Goal: Task Accomplishment & Management: Manage account settings

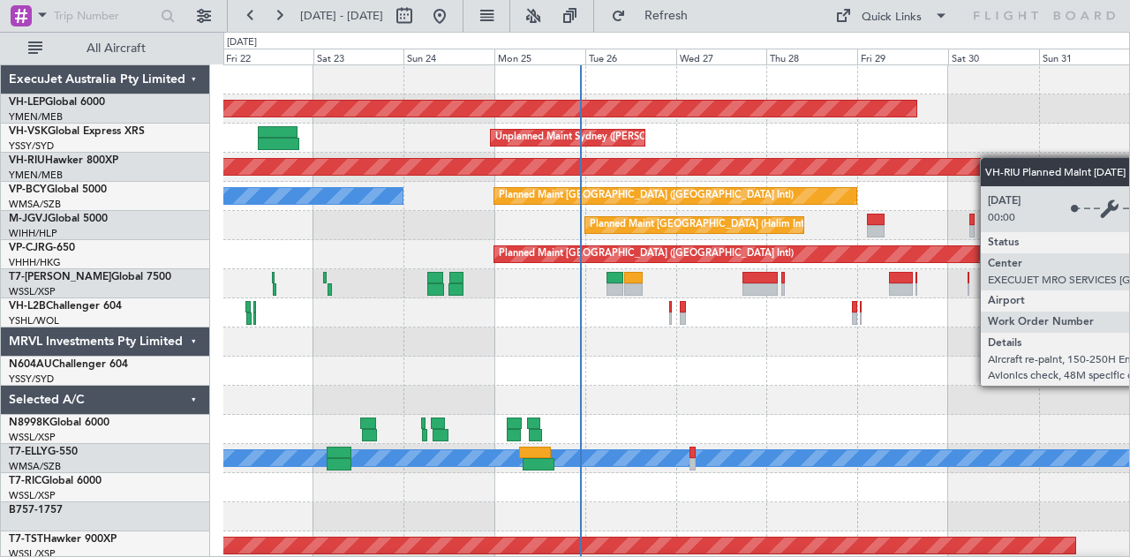
click at [4, 253] on div "Unplanned Maint Wichita (Wichita Mid-continent) Unplanned Maint Sydney ([PERSON…" at bounding box center [565, 294] width 1130 height 525
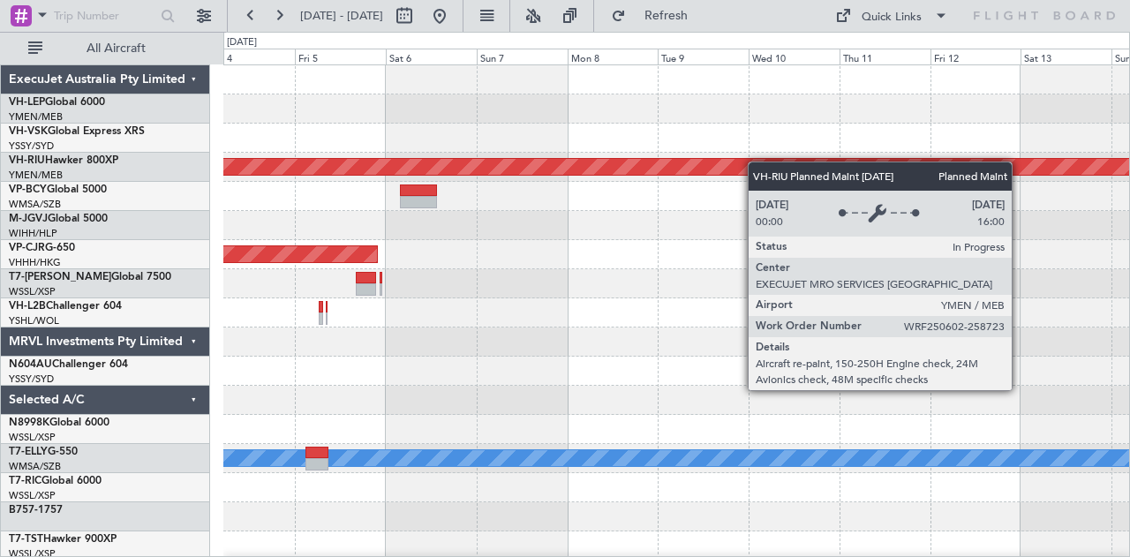
click at [0, 227] on div "Planned Maint [GEOGRAPHIC_DATA] ([GEOGRAPHIC_DATA]) Planned Maint [GEOGRAPHIC_D…" at bounding box center [565, 294] width 1130 height 525
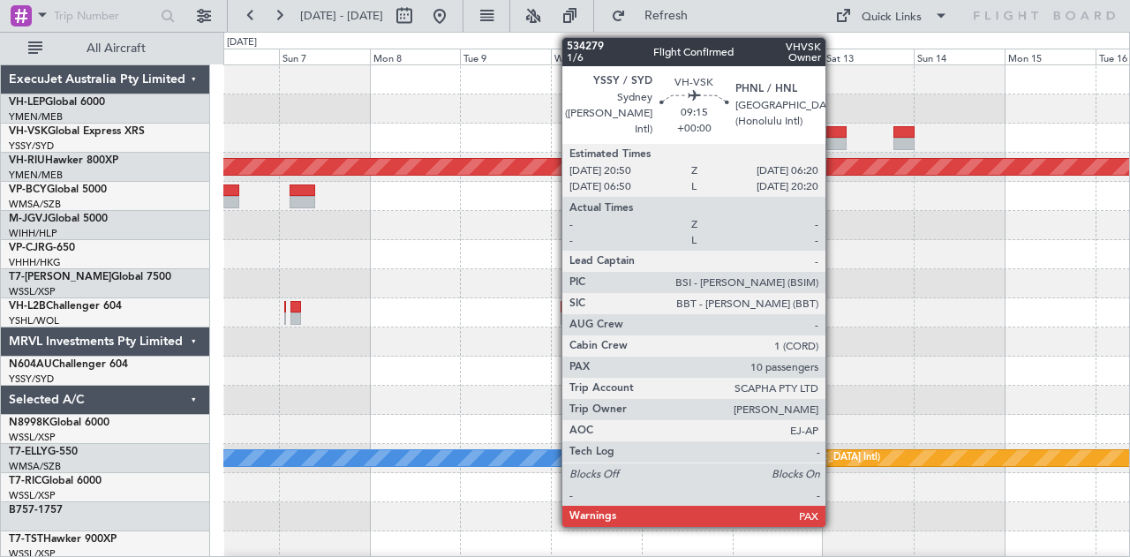
click at [834, 135] on div at bounding box center [828, 132] width 36 height 12
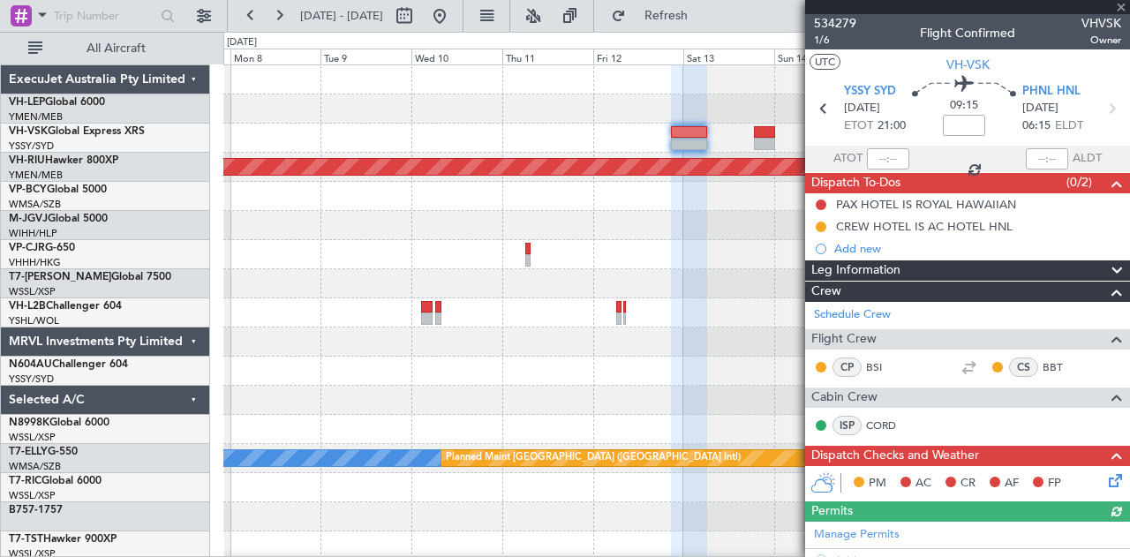
click at [368, 139] on div "Planned Maint [GEOGRAPHIC_DATA] ([GEOGRAPHIC_DATA]) Planned Maint [GEOGRAPHIC_D…" at bounding box center [676, 545] width 906 height 961
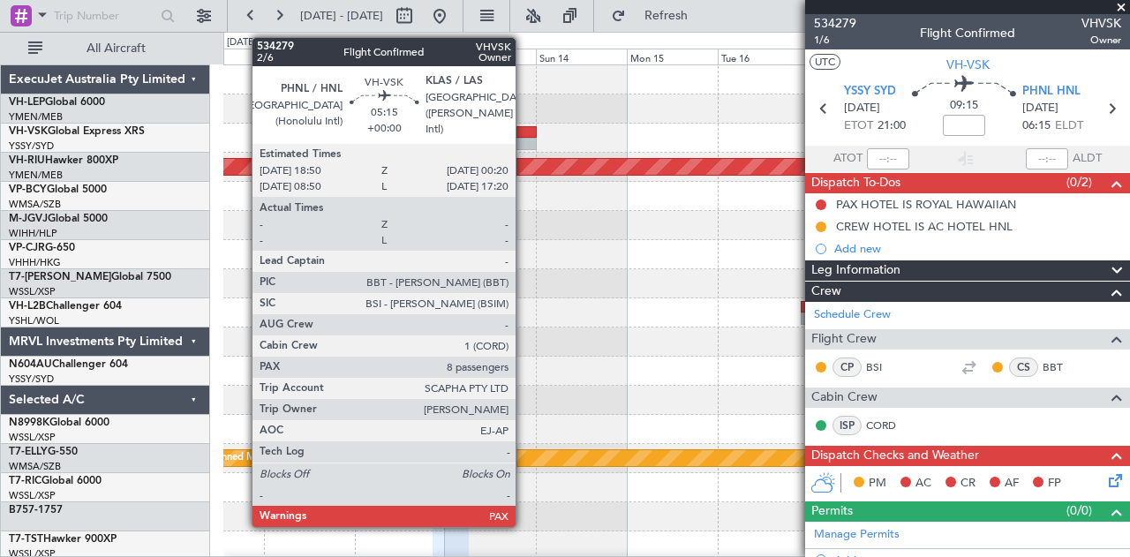
click at [524, 135] on div at bounding box center [525, 132] width 21 height 12
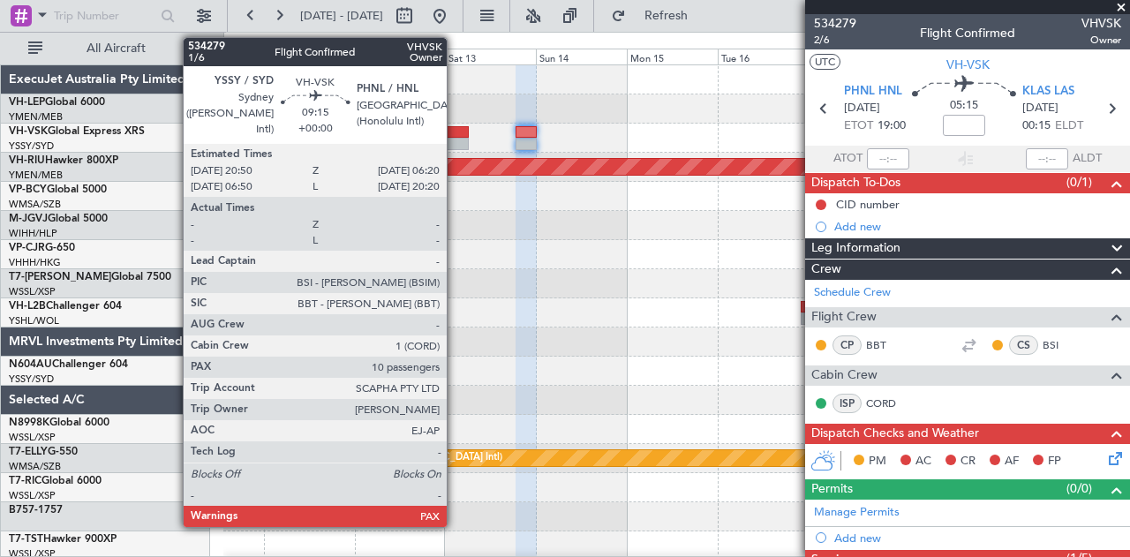
click at [455, 136] on div at bounding box center [450, 132] width 36 height 12
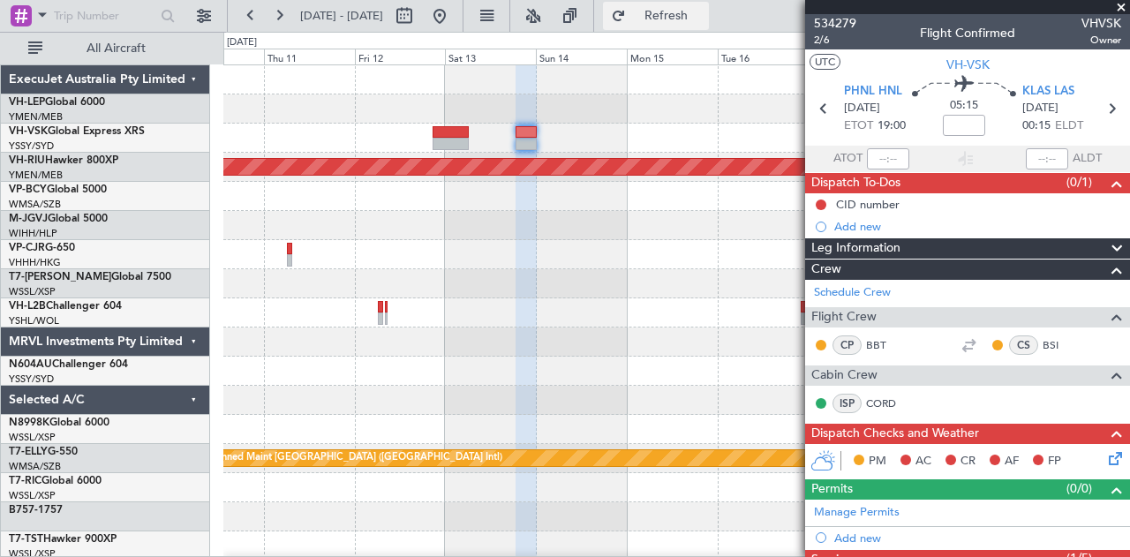
click at [703, 12] on span "Refresh" at bounding box center [666, 16] width 74 height 12
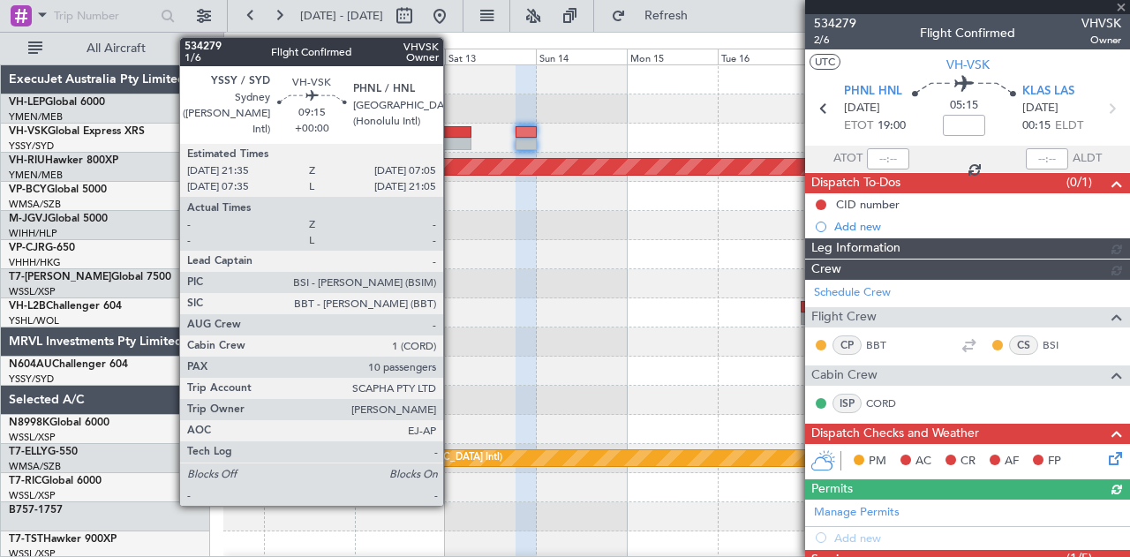
click at [452, 135] on div at bounding box center [453, 132] width 36 height 12
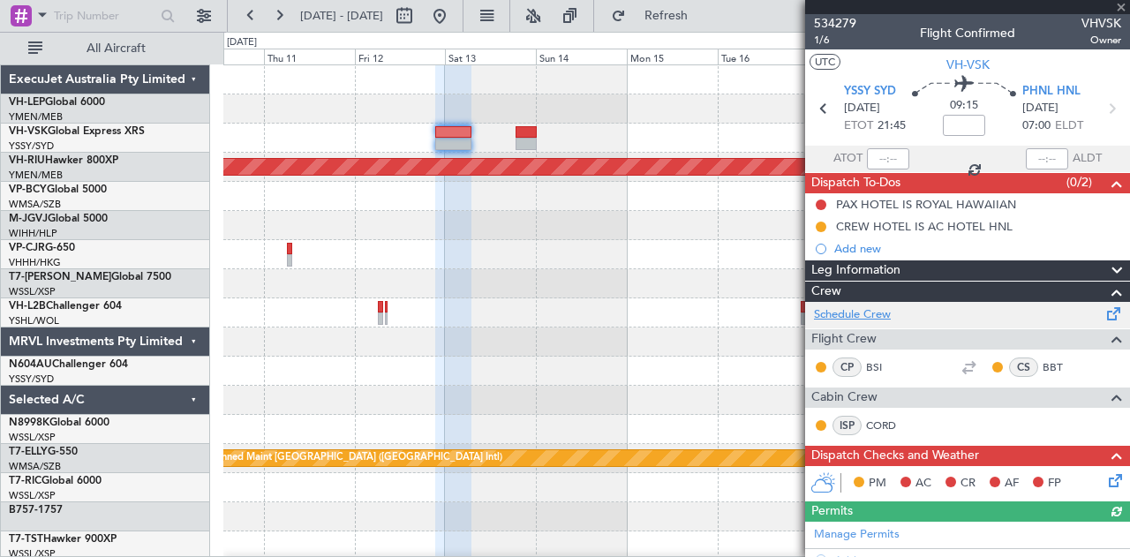
click at [863, 314] on link "Schedule Crew" at bounding box center [852, 315] width 77 height 18
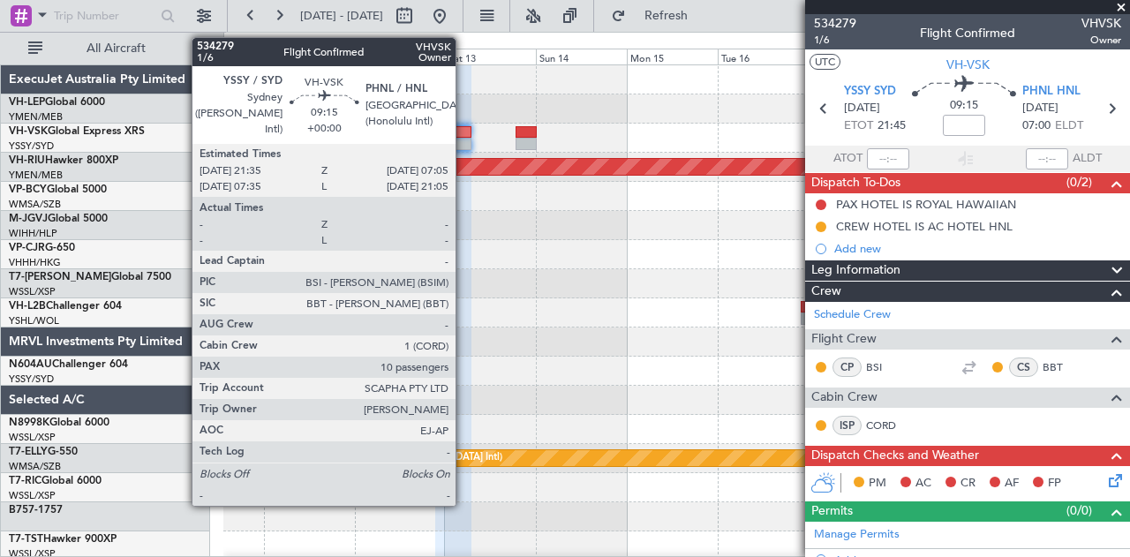
click at [464, 137] on div at bounding box center [453, 132] width 36 height 12
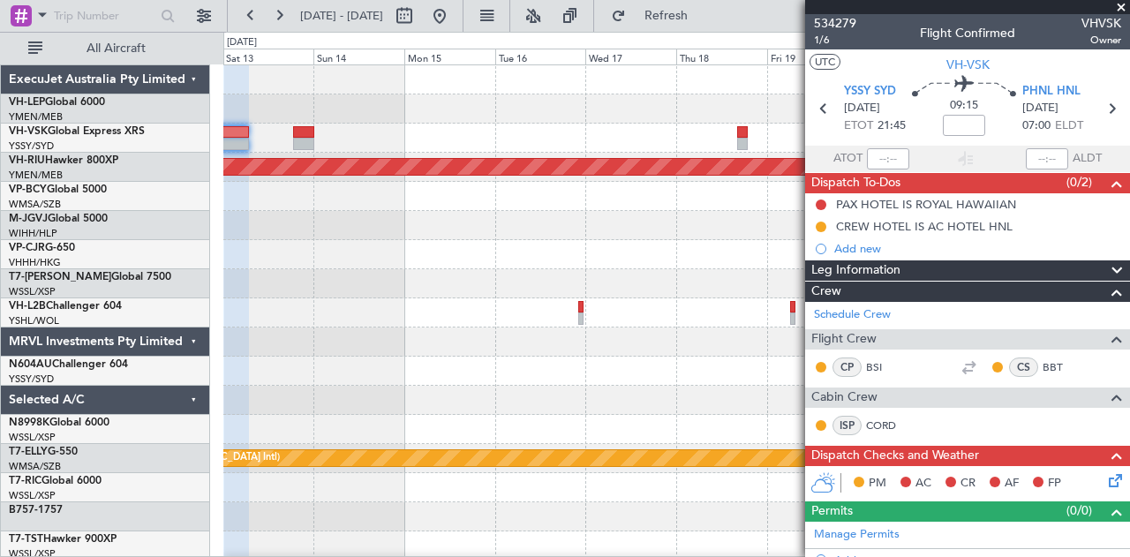
scroll to position [4, 0]
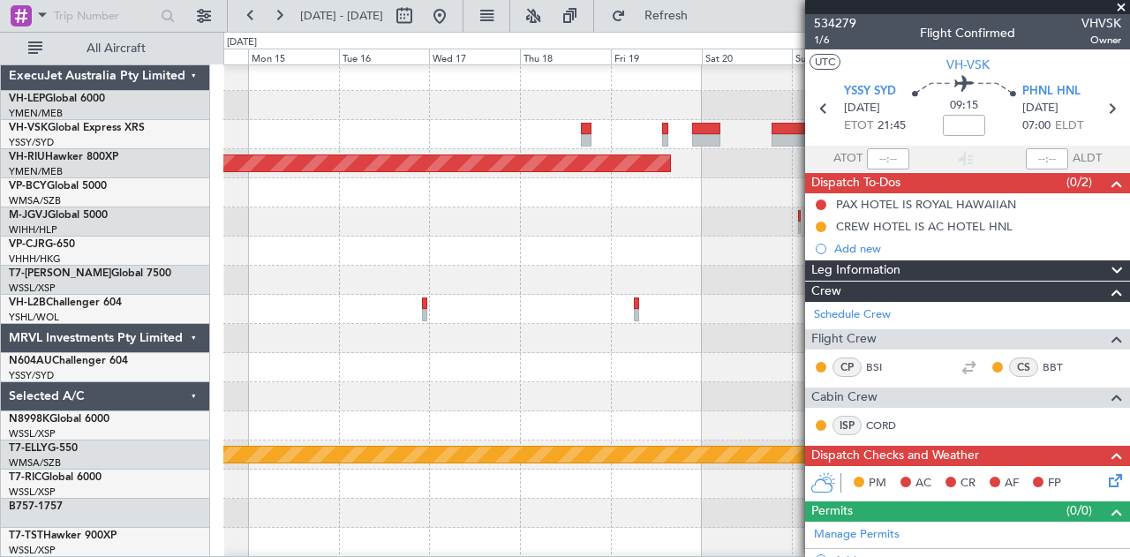
click at [358, 96] on div at bounding box center [676, 105] width 906 height 29
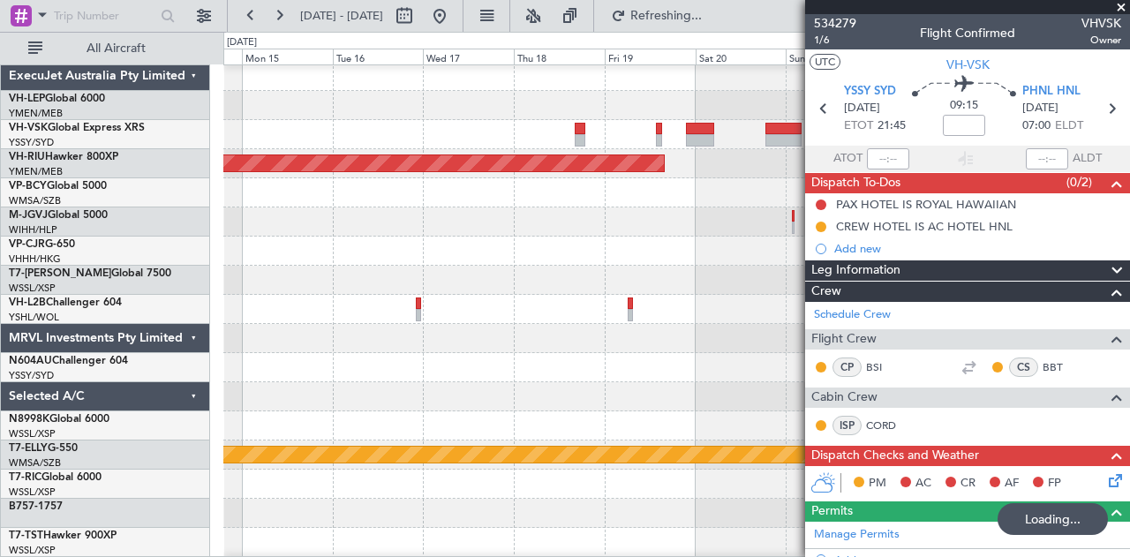
scroll to position [0, 0]
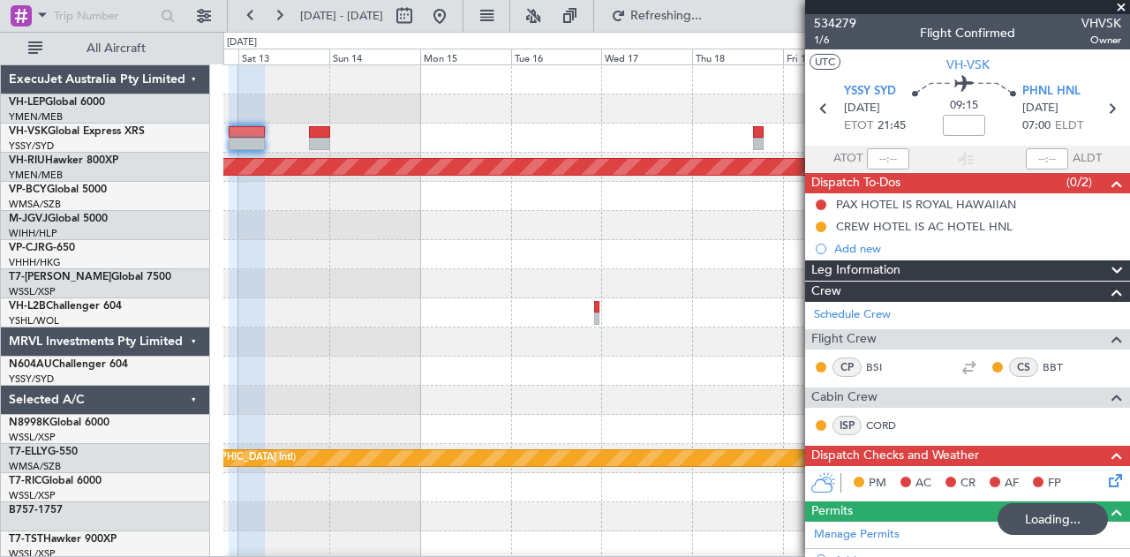
click at [561, 147] on div "Planned Maint [GEOGRAPHIC_DATA] ([GEOGRAPHIC_DATA]) [PERSON_NAME] Planned Maint…" at bounding box center [676, 545] width 906 height 961
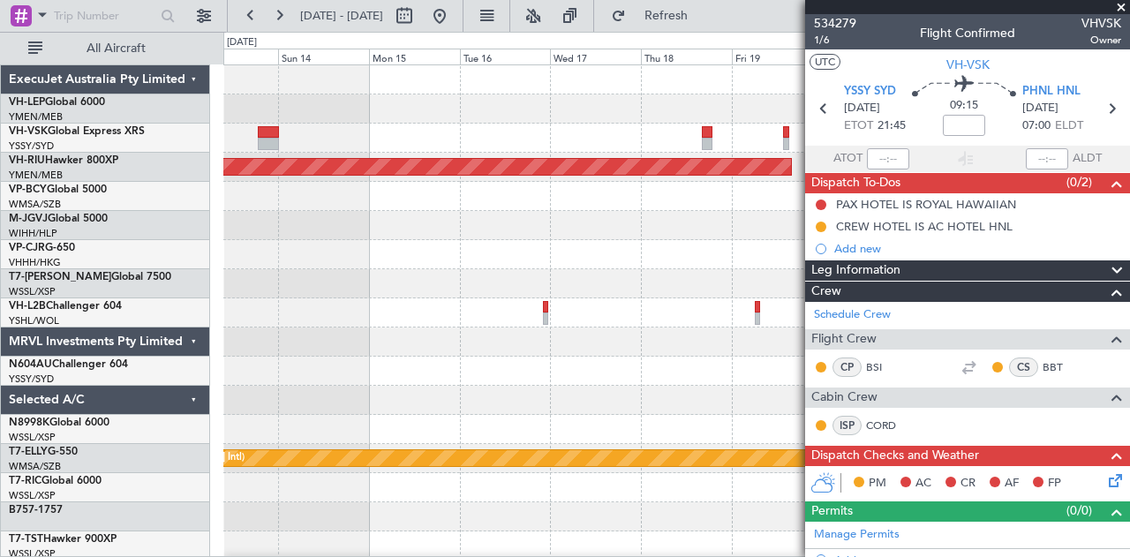
click at [487, 124] on div "Planned Maint [GEOGRAPHIC_DATA] ([GEOGRAPHIC_DATA]) [PERSON_NAME] Planned Maint…" at bounding box center [676, 545] width 906 height 961
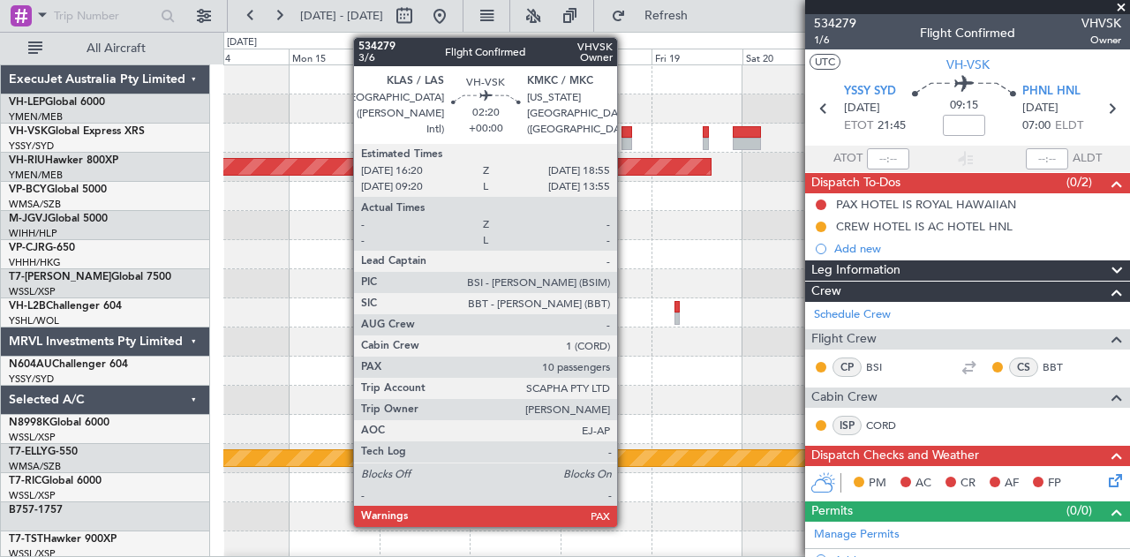
click at [626, 136] on div at bounding box center [626, 132] width 11 height 12
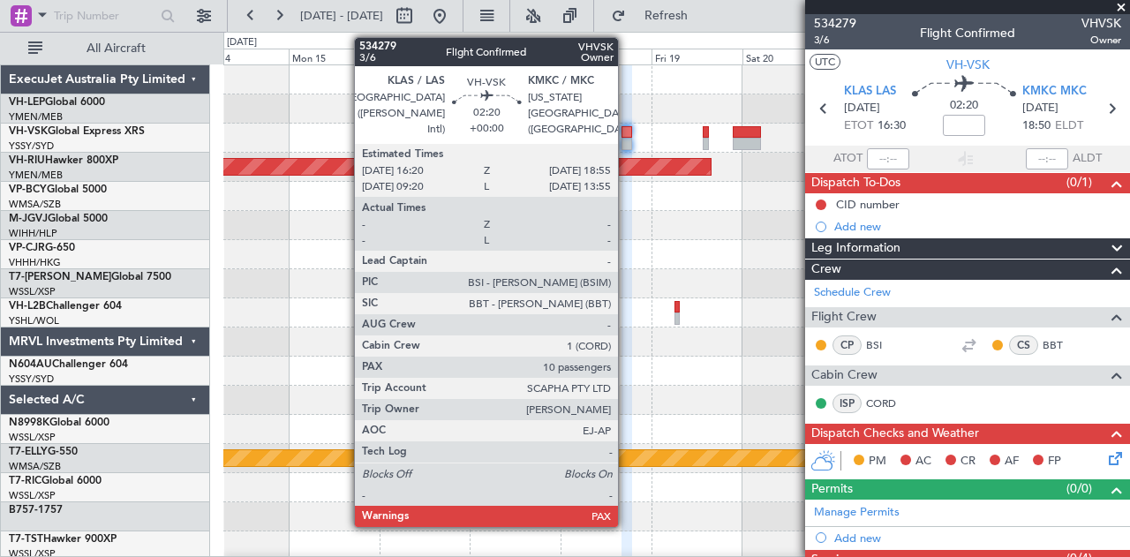
click at [627, 132] on div at bounding box center [626, 132] width 11 height 12
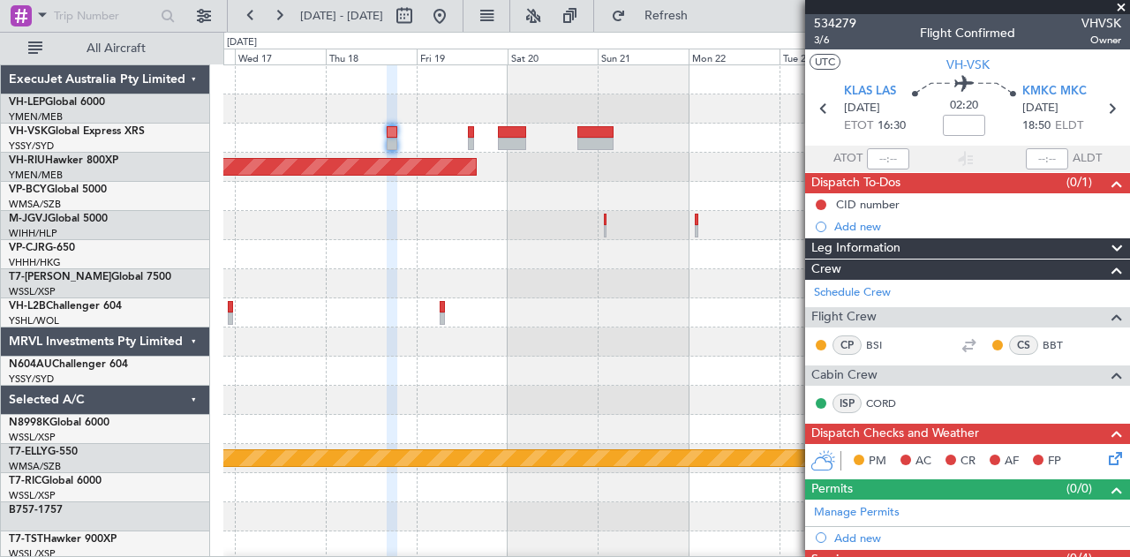
click at [360, 286] on div "Planned Maint [GEOGRAPHIC_DATA] ([GEOGRAPHIC_DATA]) [PERSON_NAME] Planned Maint…" at bounding box center [676, 545] width 906 height 961
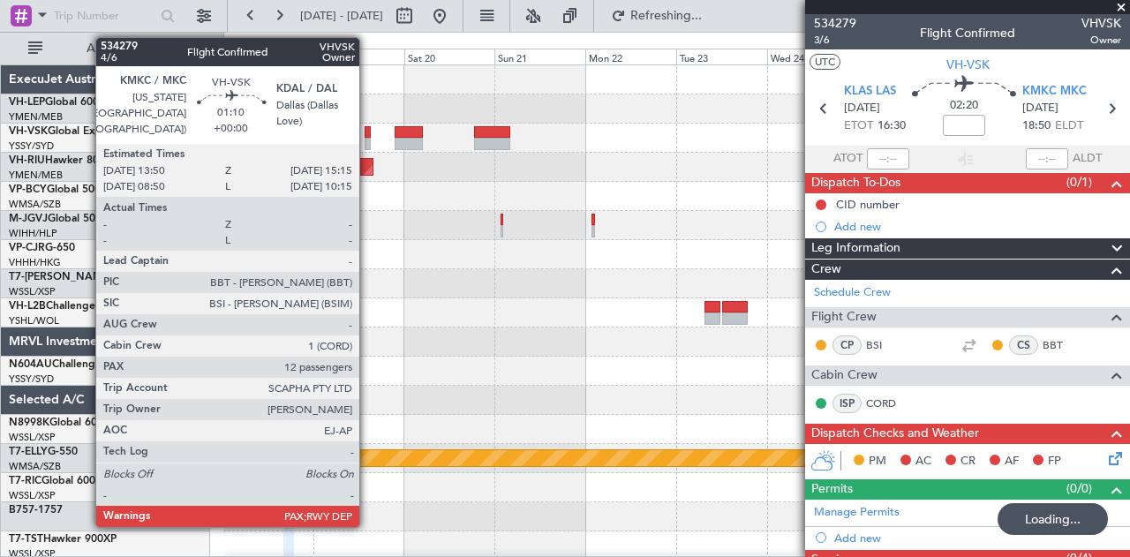
click at [368, 132] on div at bounding box center [367, 132] width 6 height 12
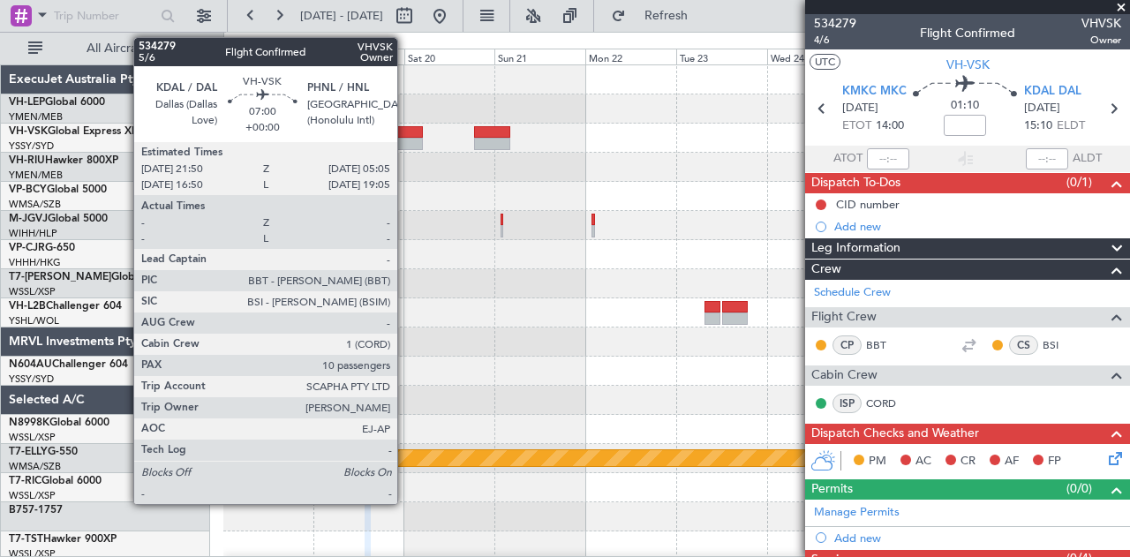
click at [406, 132] on div at bounding box center [409, 132] width 28 height 12
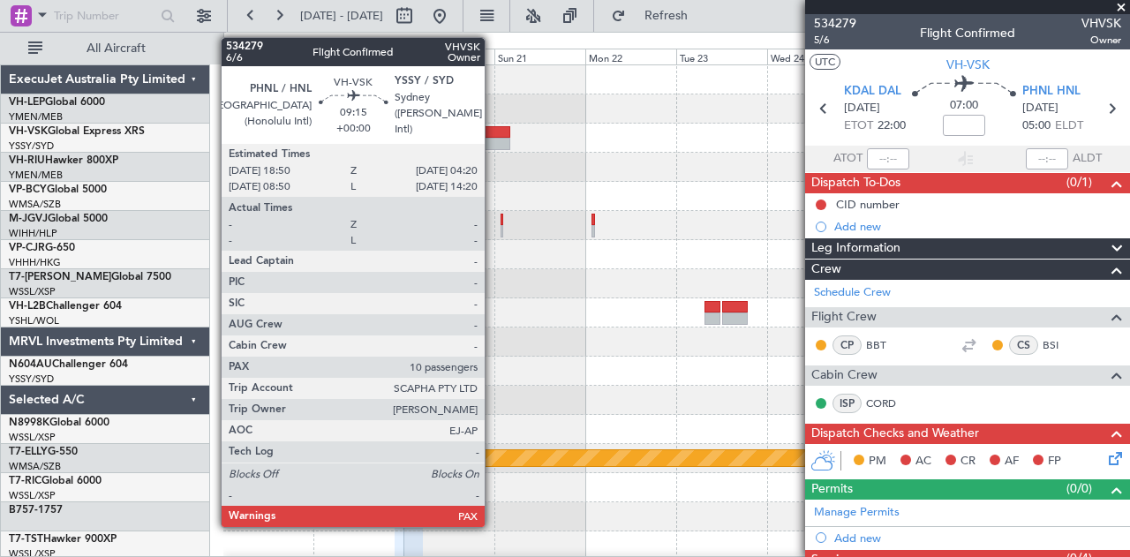
click at [493, 142] on div at bounding box center [492, 144] width 36 height 12
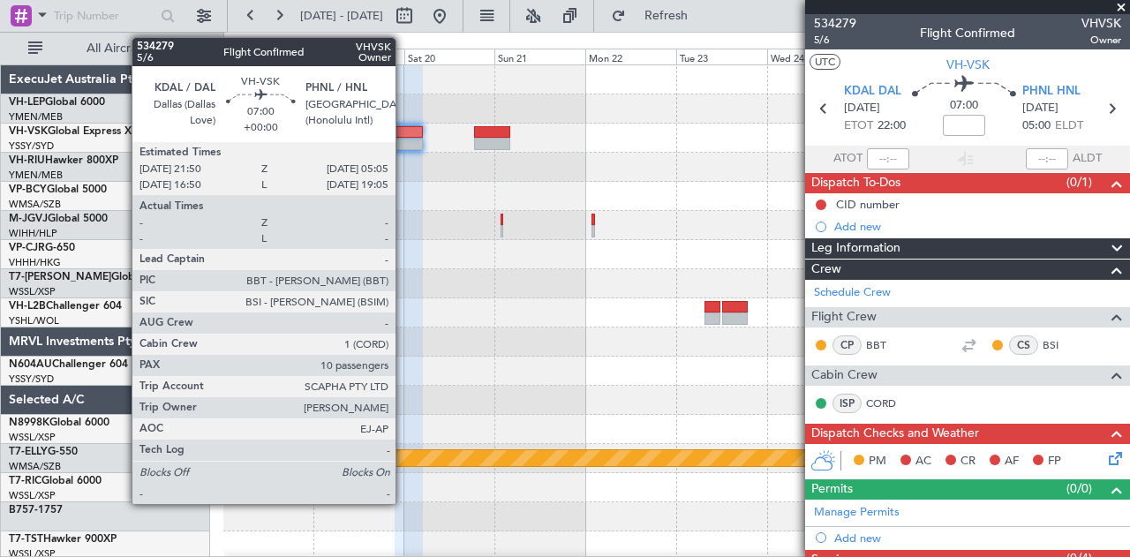
click at [404, 128] on div at bounding box center [409, 132] width 28 height 12
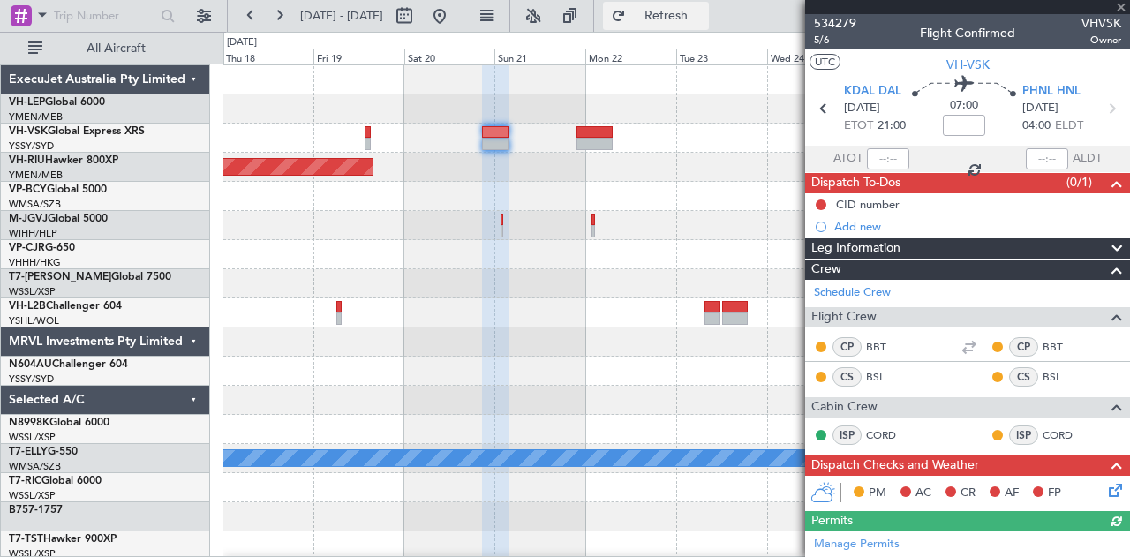
click at [703, 11] on span "Refresh" at bounding box center [666, 16] width 74 height 12
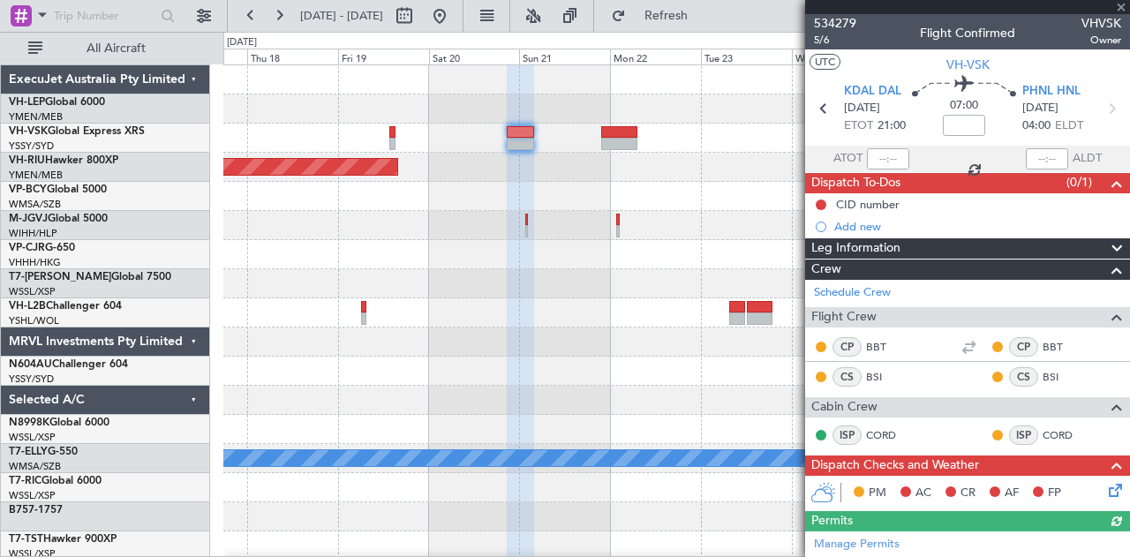
click at [470, 267] on div at bounding box center [676, 254] width 906 height 29
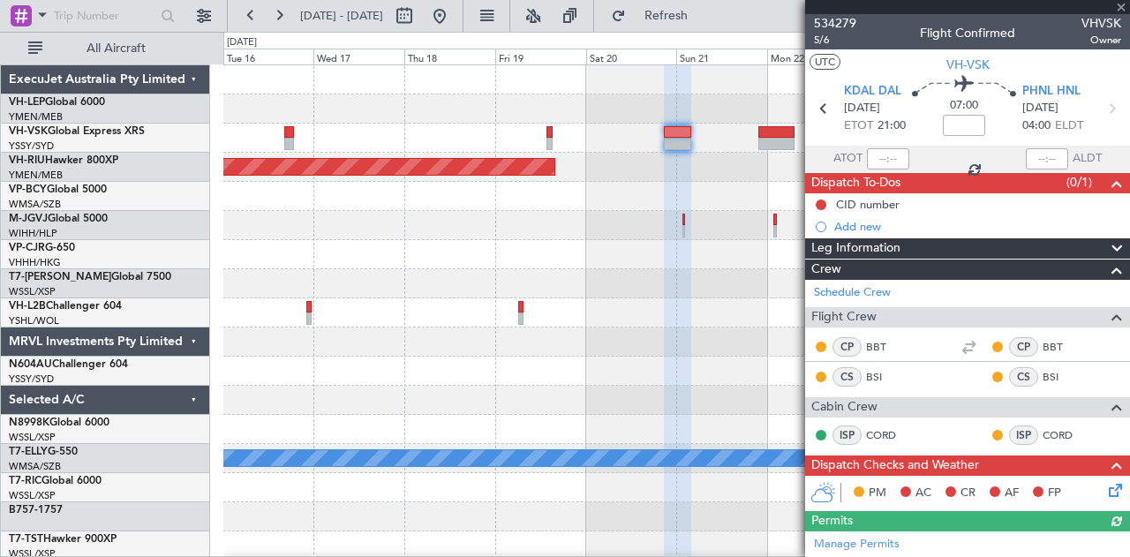
click at [526, 248] on div "Planned Maint [GEOGRAPHIC_DATA] ([GEOGRAPHIC_DATA]) Planned Maint [GEOGRAPHIC_D…" at bounding box center [676, 545] width 906 height 961
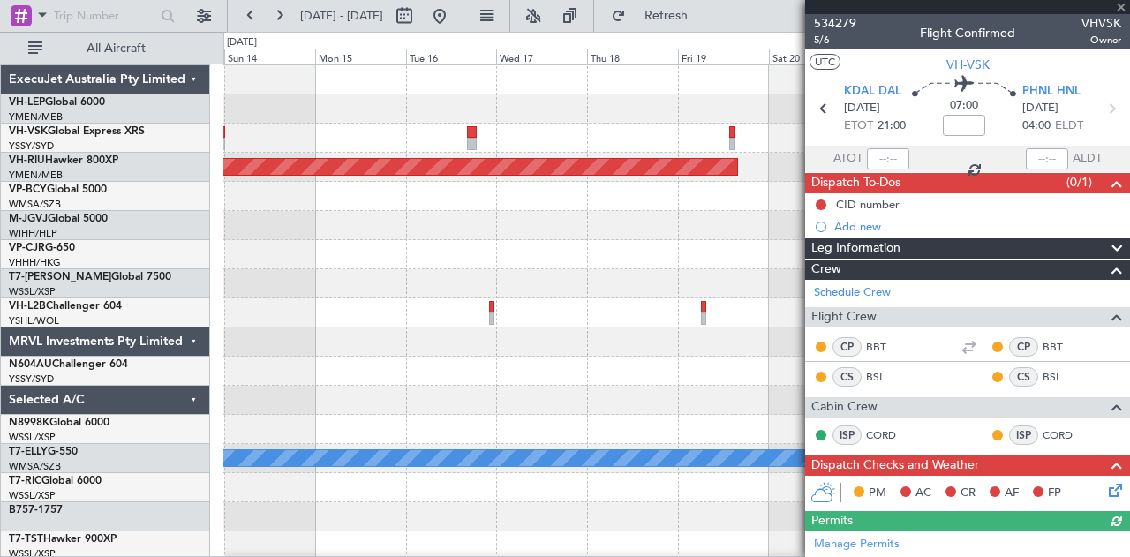
click at [522, 234] on div "Planned Maint [GEOGRAPHIC_DATA] ([GEOGRAPHIC_DATA]) Planned Maint [GEOGRAPHIC_D…" at bounding box center [676, 545] width 906 height 961
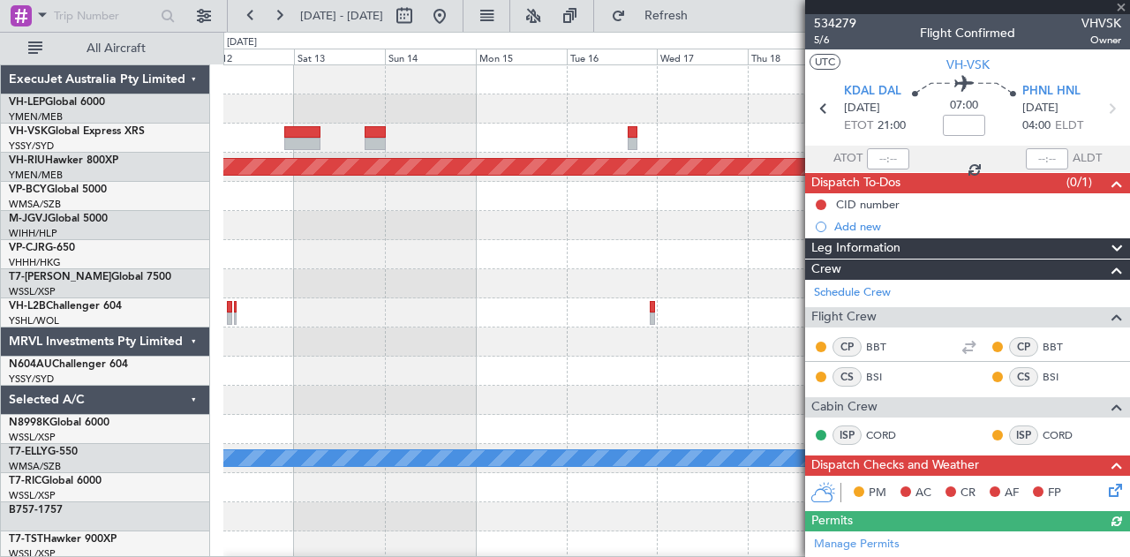
click at [485, 223] on div "Planned Maint [GEOGRAPHIC_DATA] ([GEOGRAPHIC_DATA]) Planned Maint [GEOGRAPHIC_D…" at bounding box center [676, 545] width 906 height 961
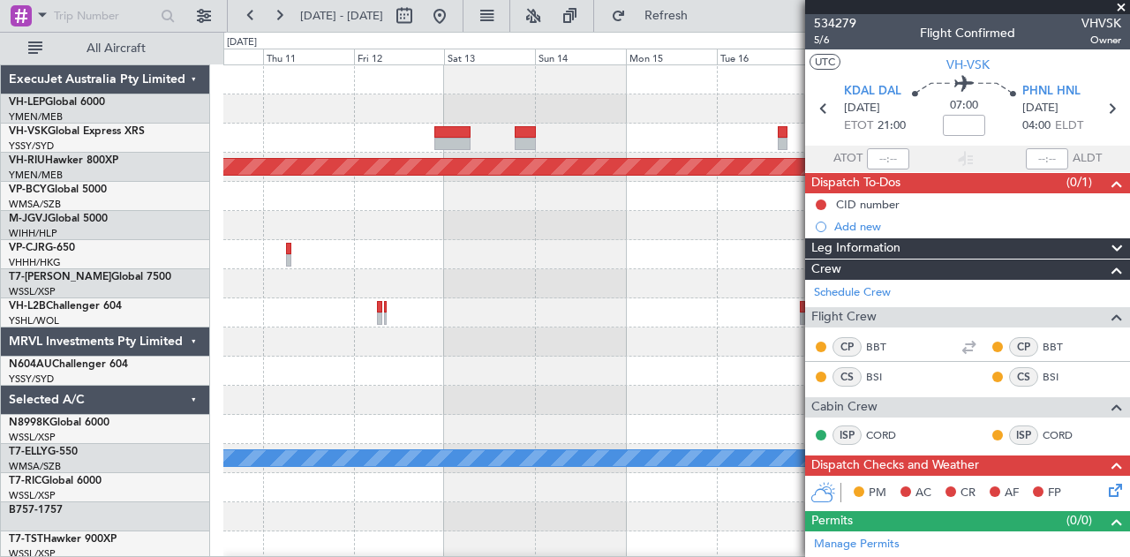
click at [470, 223] on div "Planned Maint [GEOGRAPHIC_DATA] ([GEOGRAPHIC_DATA]) Planned Maint [GEOGRAPHIC_D…" at bounding box center [676, 545] width 906 height 961
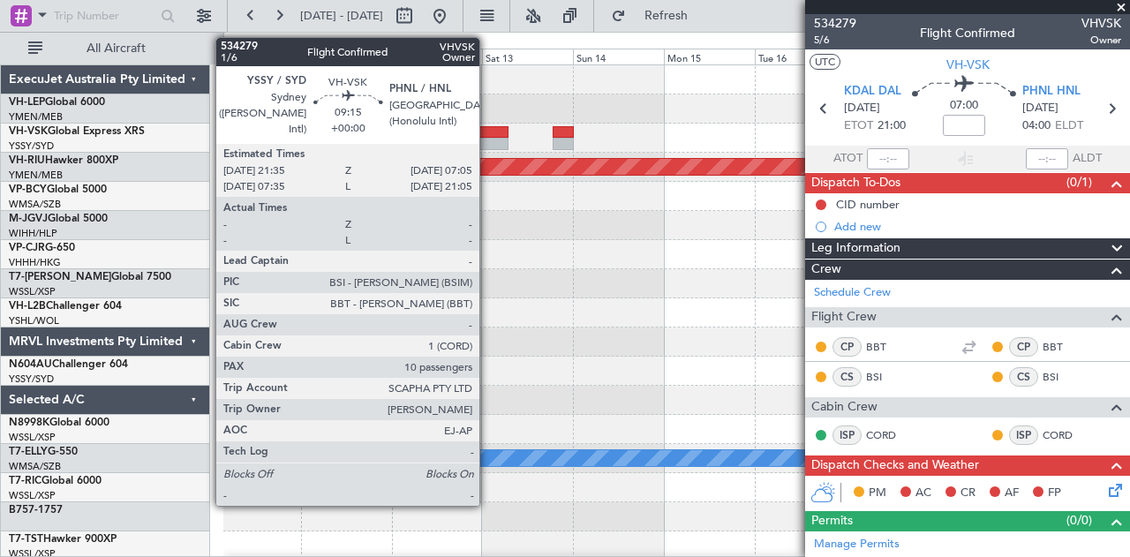
click at [488, 133] on div at bounding box center [490, 132] width 36 height 12
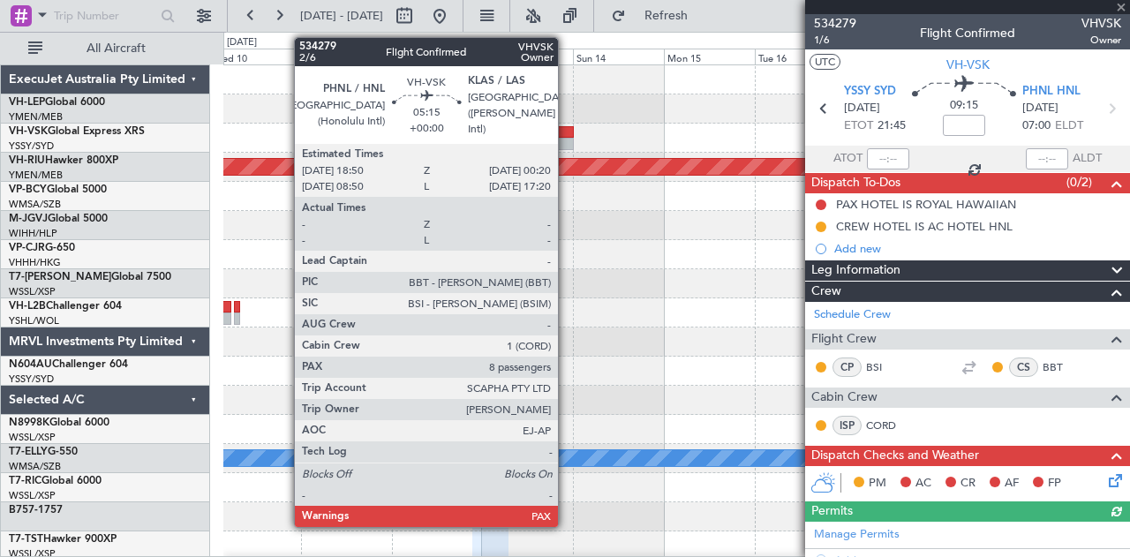
click at [567, 132] on div at bounding box center [562, 132] width 21 height 12
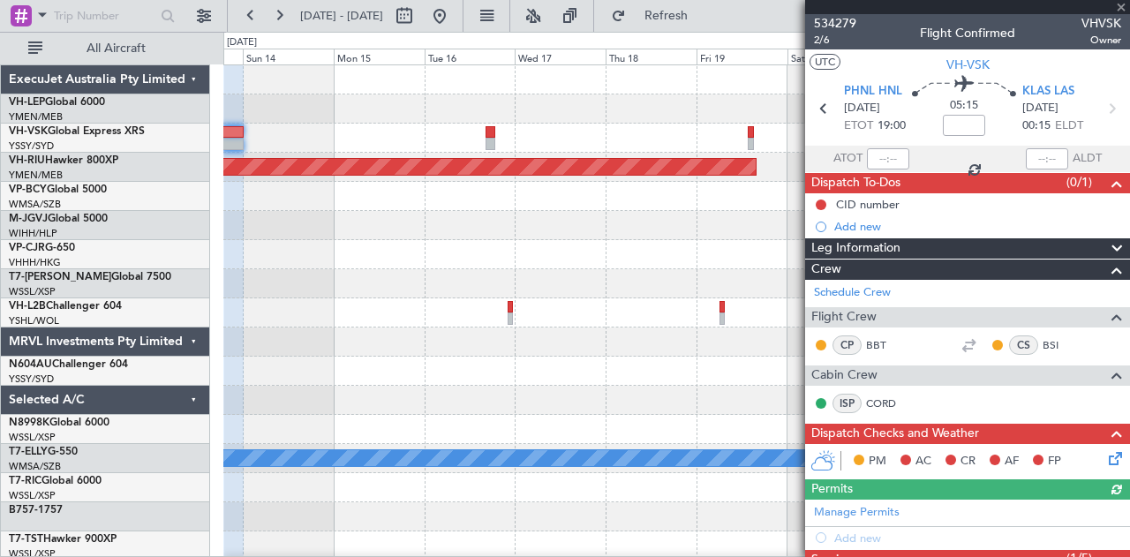
click at [368, 145] on div at bounding box center [676, 138] width 906 height 29
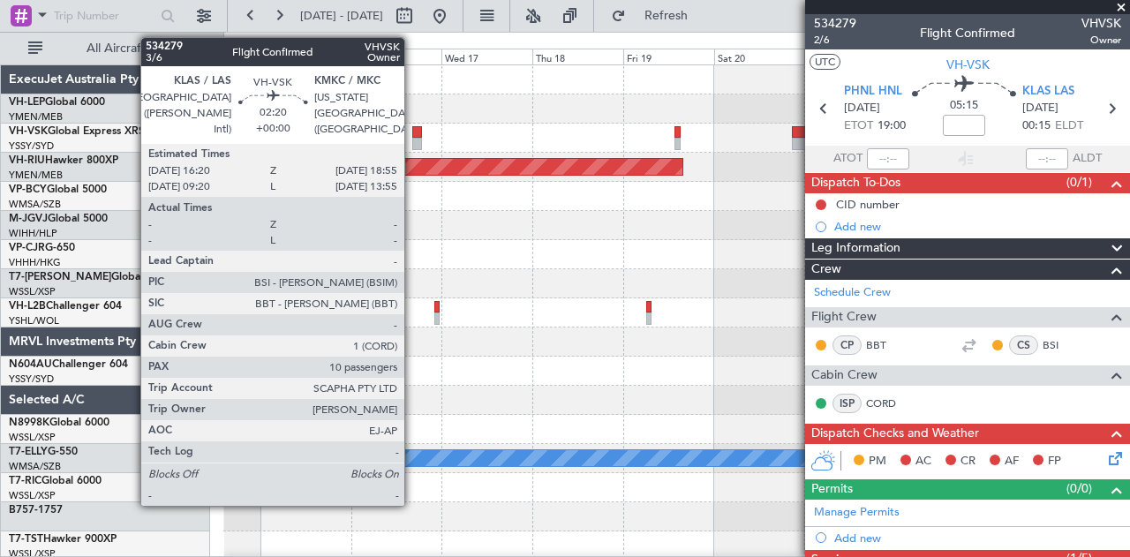
click at [413, 134] on div at bounding box center [417, 132] width 11 height 12
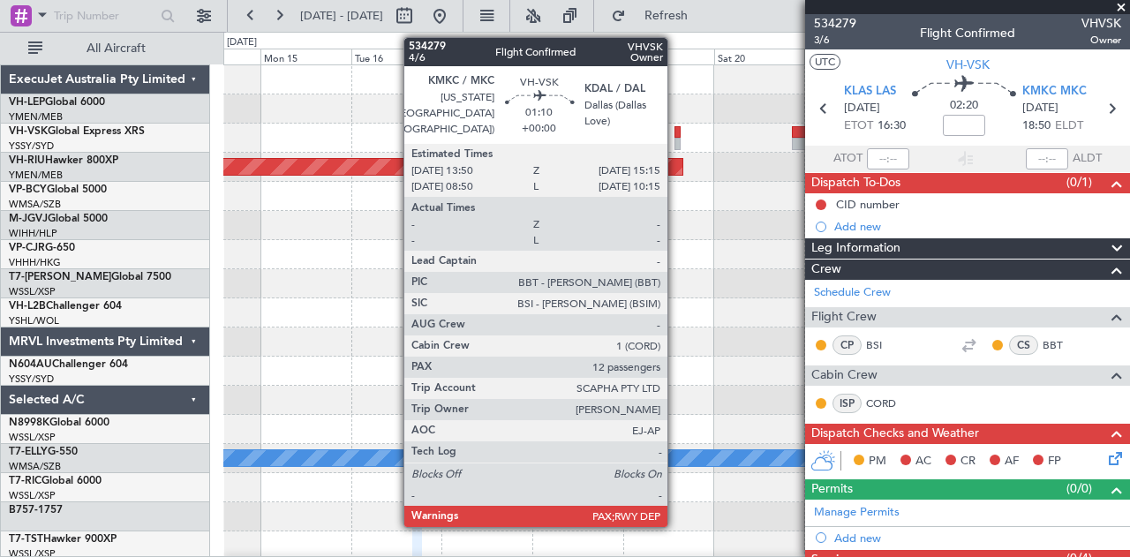
click at [676, 138] on div at bounding box center [677, 144] width 6 height 12
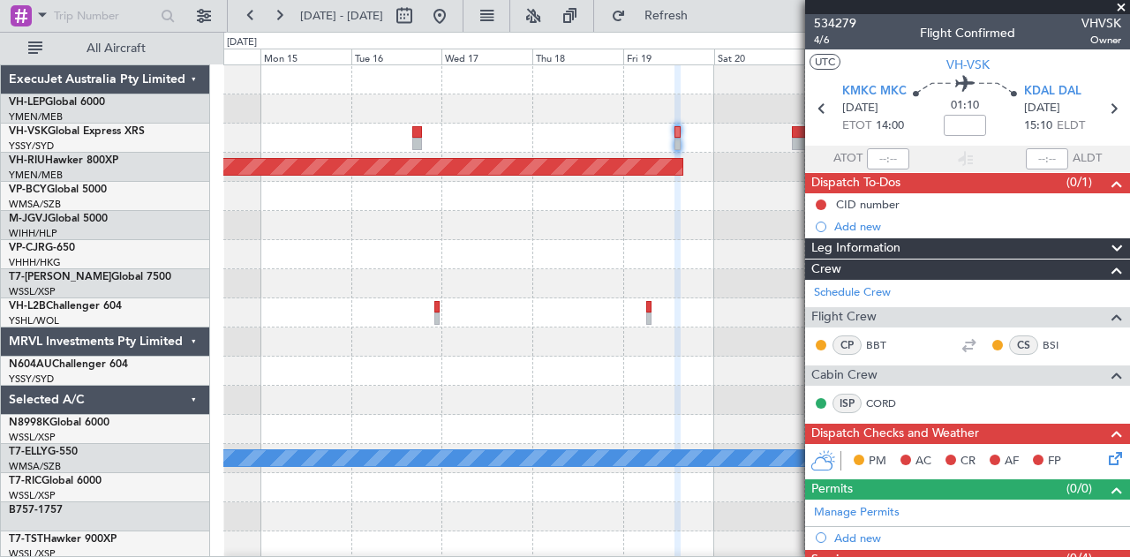
click at [477, 220] on div at bounding box center [676, 225] width 906 height 29
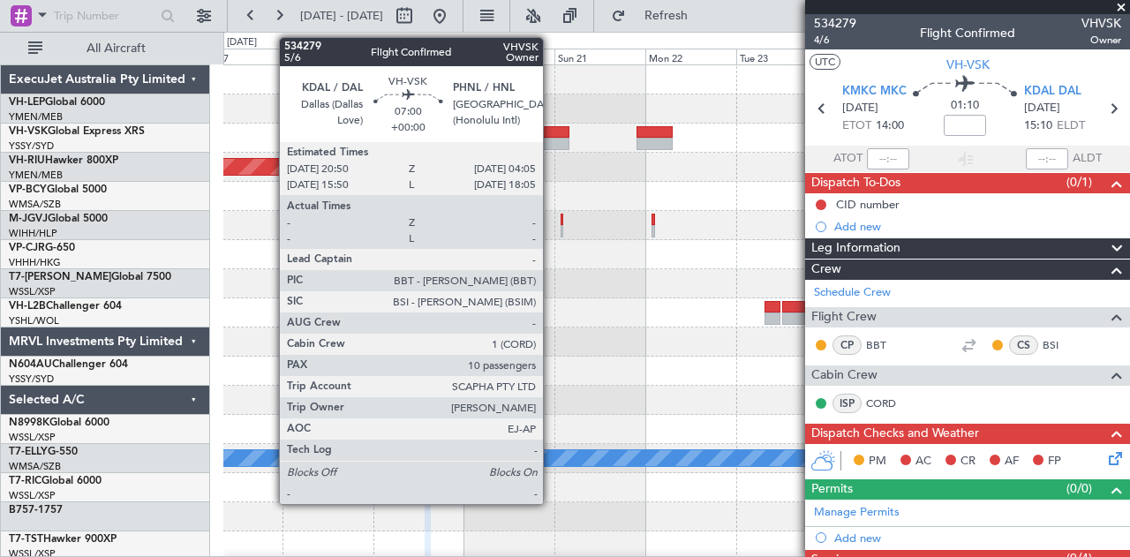
click at [552, 138] on div at bounding box center [556, 144] width 28 height 12
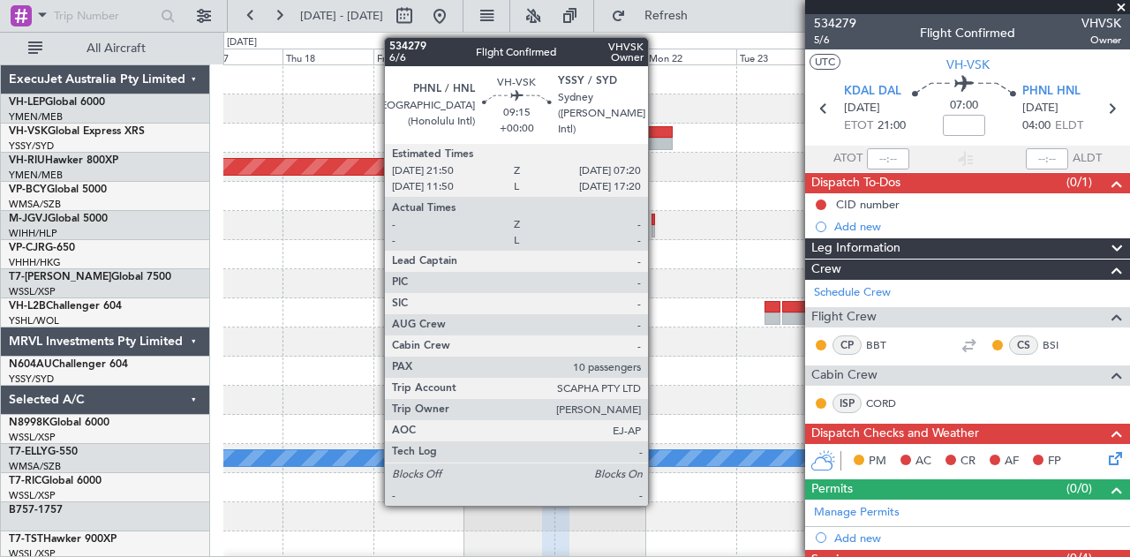
click at [657, 139] on div at bounding box center [654, 144] width 36 height 12
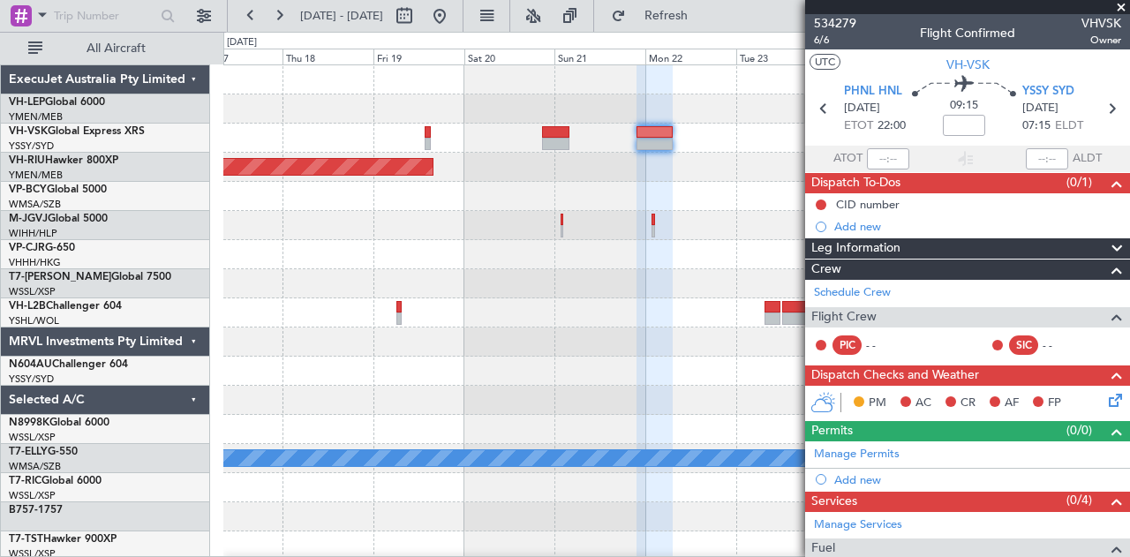
click at [706, 233] on div "Planned Maint [GEOGRAPHIC_DATA] ([GEOGRAPHIC_DATA]) Planned Maint [GEOGRAPHIC_D…" at bounding box center [676, 545] width 906 height 961
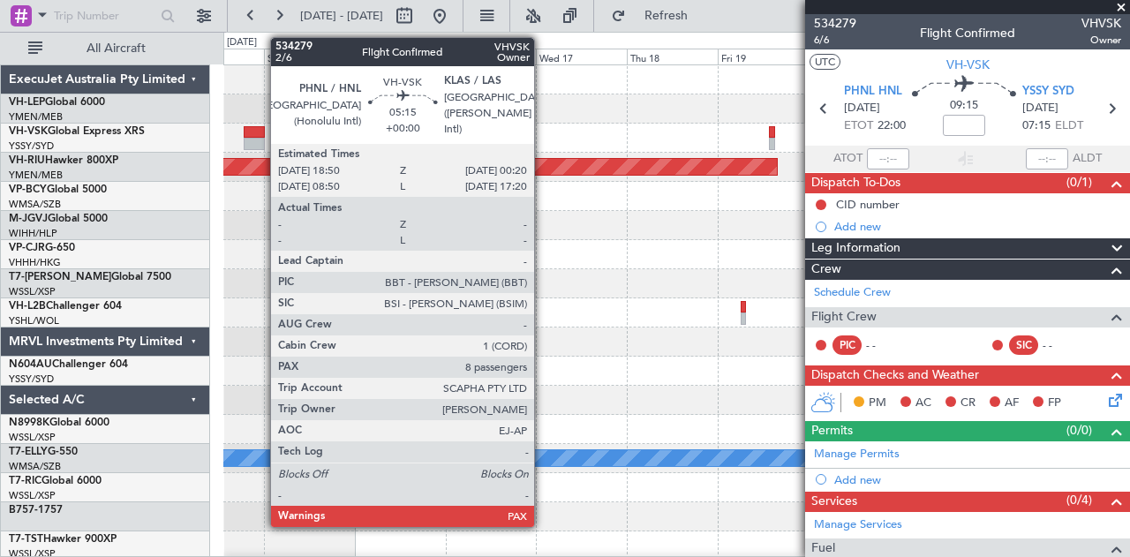
click at [261, 132] on div at bounding box center [254, 132] width 21 height 12
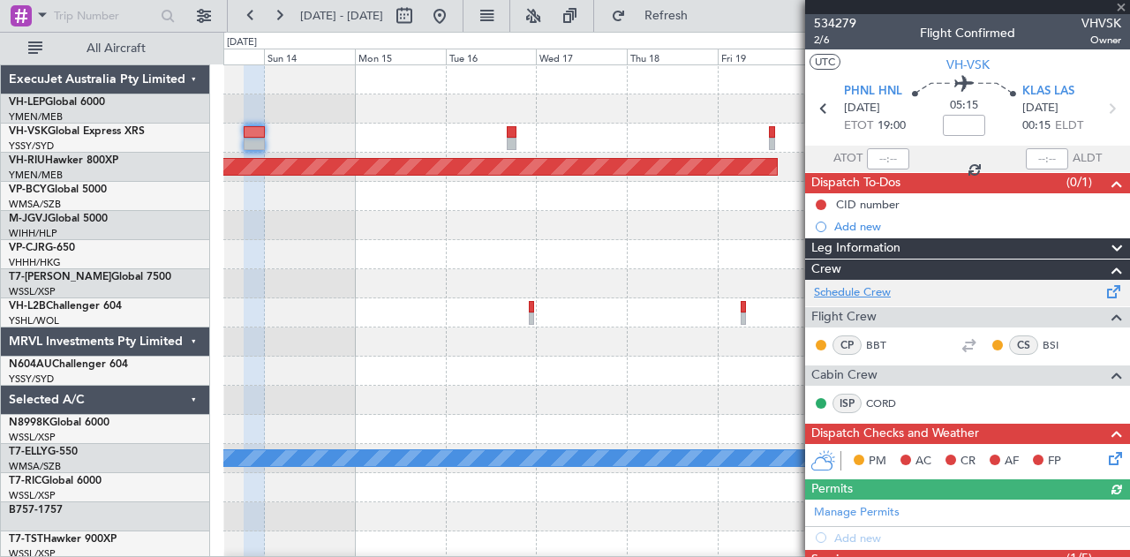
click at [844, 287] on link "Schedule Crew" at bounding box center [852, 293] width 77 height 18
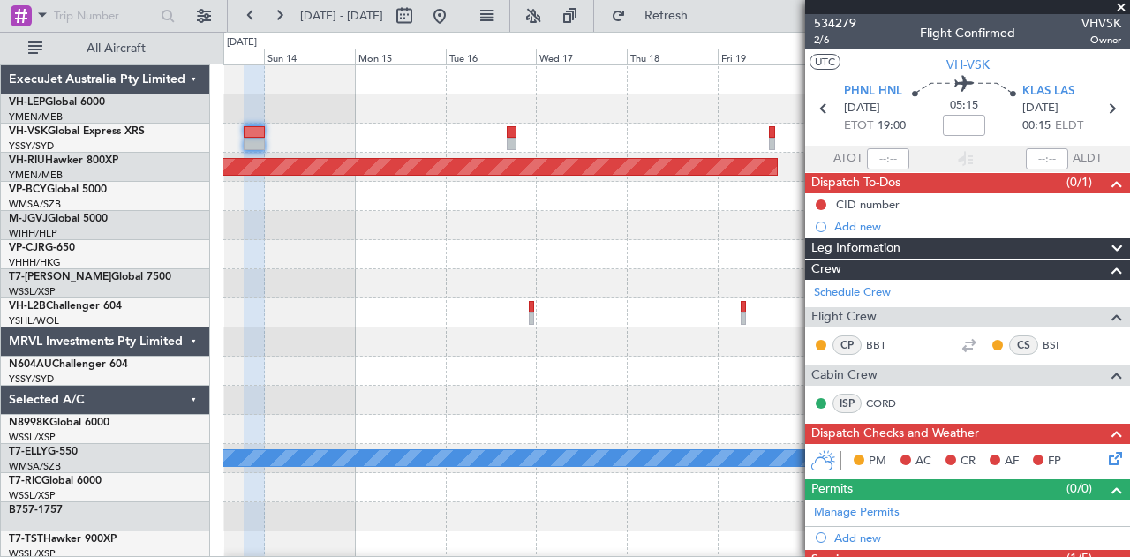
click at [235, 160] on div "Planned Maint [GEOGRAPHIC_DATA] ([GEOGRAPHIC_DATA]) Planned Maint [GEOGRAPHIC_D…" at bounding box center [676, 545] width 906 height 961
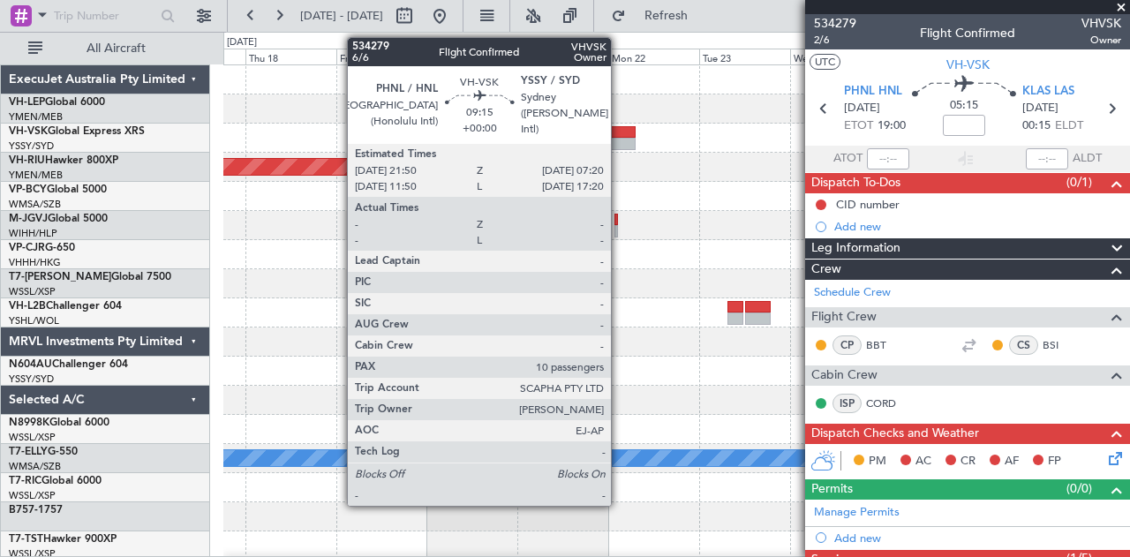
click at [620, 138] on div at bounding box center [617, 144] width 36 height 12
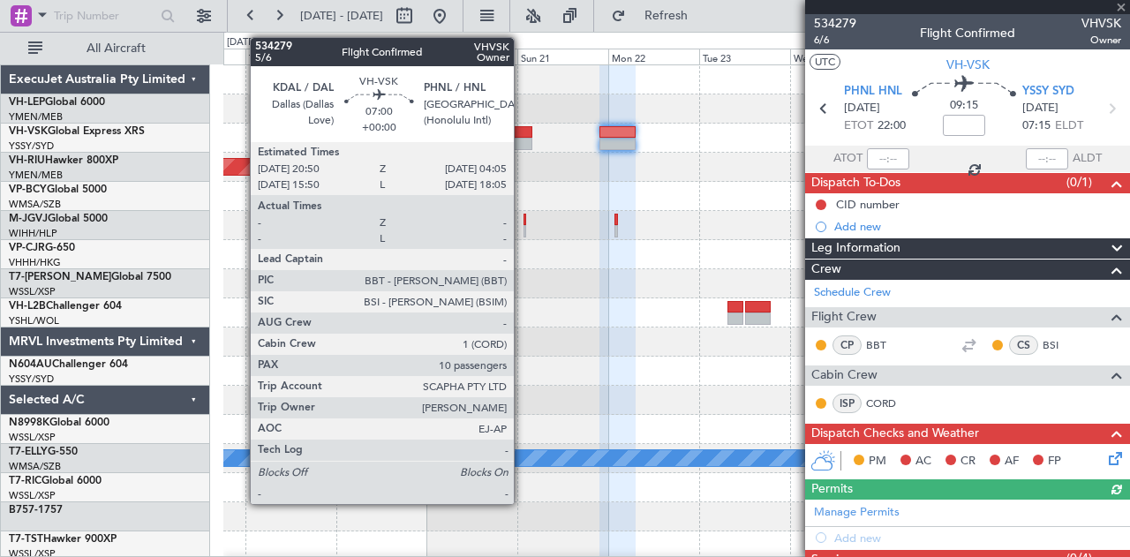
click at [522, 135] on div at bounding box center [519, 132] width 28 height 12
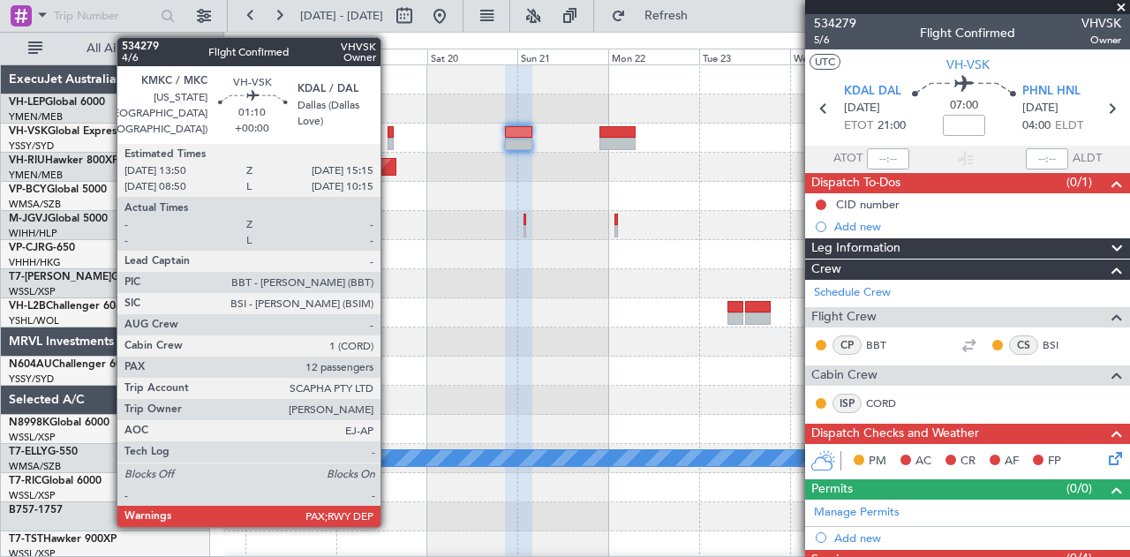
click at [389, 138] on div at bounding box center [390, 144] width 6 height 12
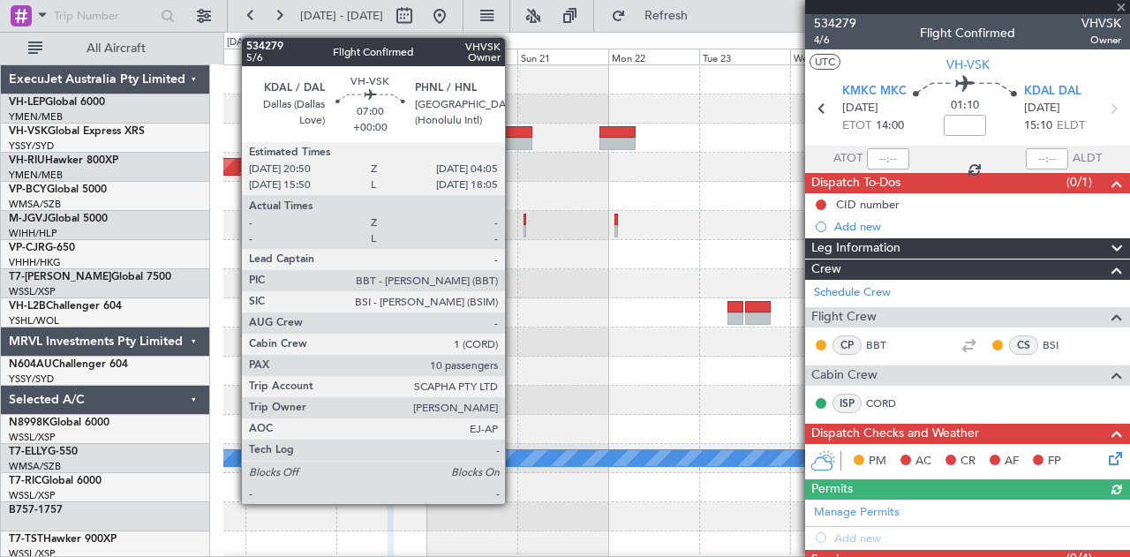
click at [514, 139] on div at bounding box center [519, 144] width 28 height 12
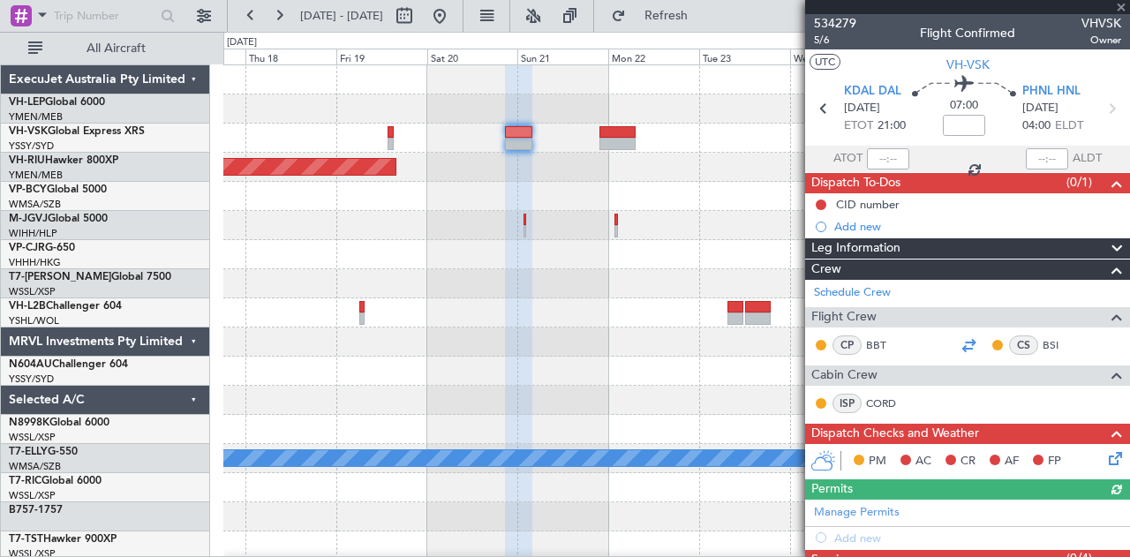
click at [958, 341] on div at bounding box center [968, 344] width 21 height 21
click at [1120, 5] on span at bounding box center [1121, 8] width 18 height 16
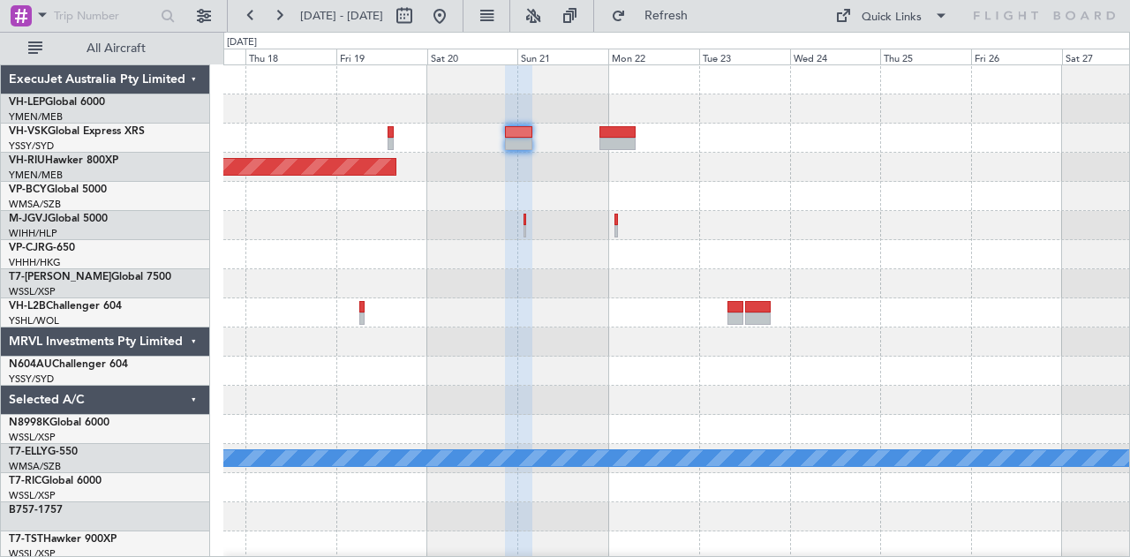
type input "0"
